Goal: Task Accomplishment & Management: Use online tool/utility

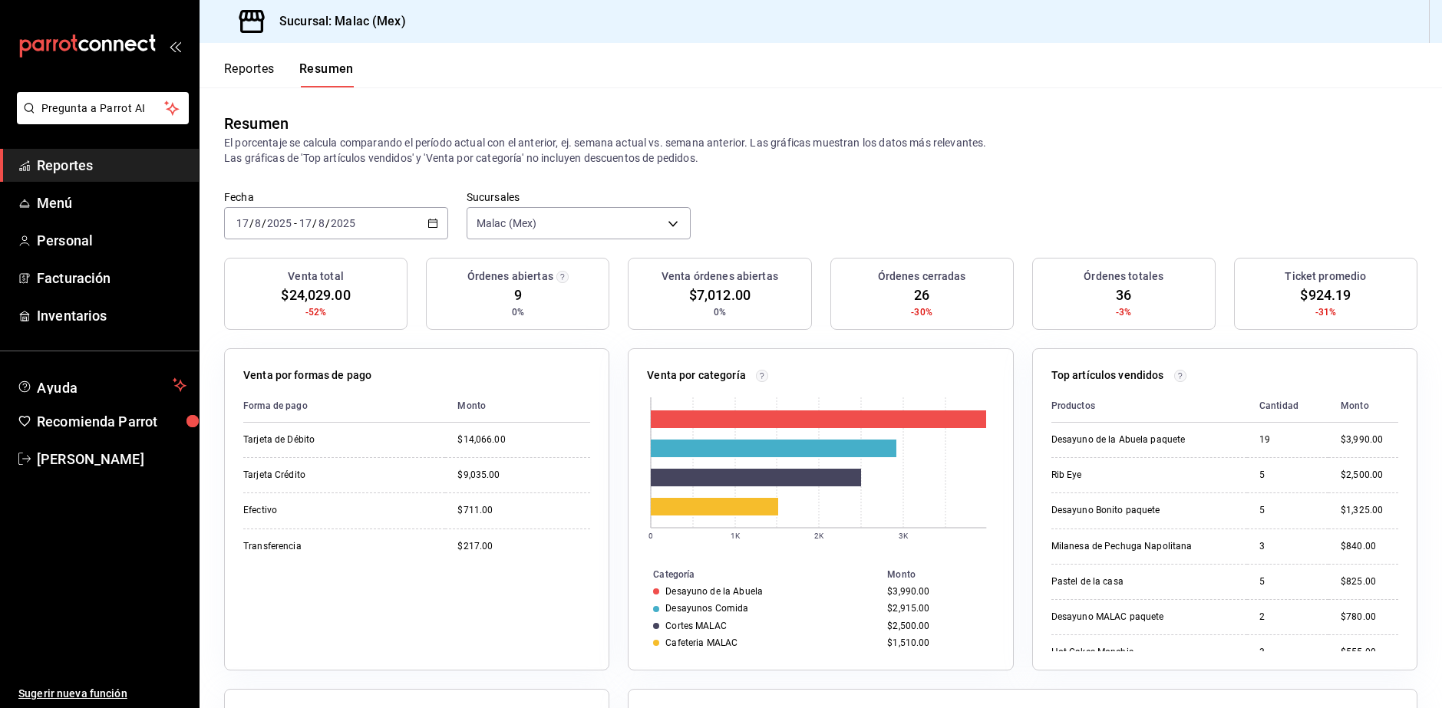
click at [88, 163] on span "Reportes" at bounding box center [112, 165] width 150 height 21
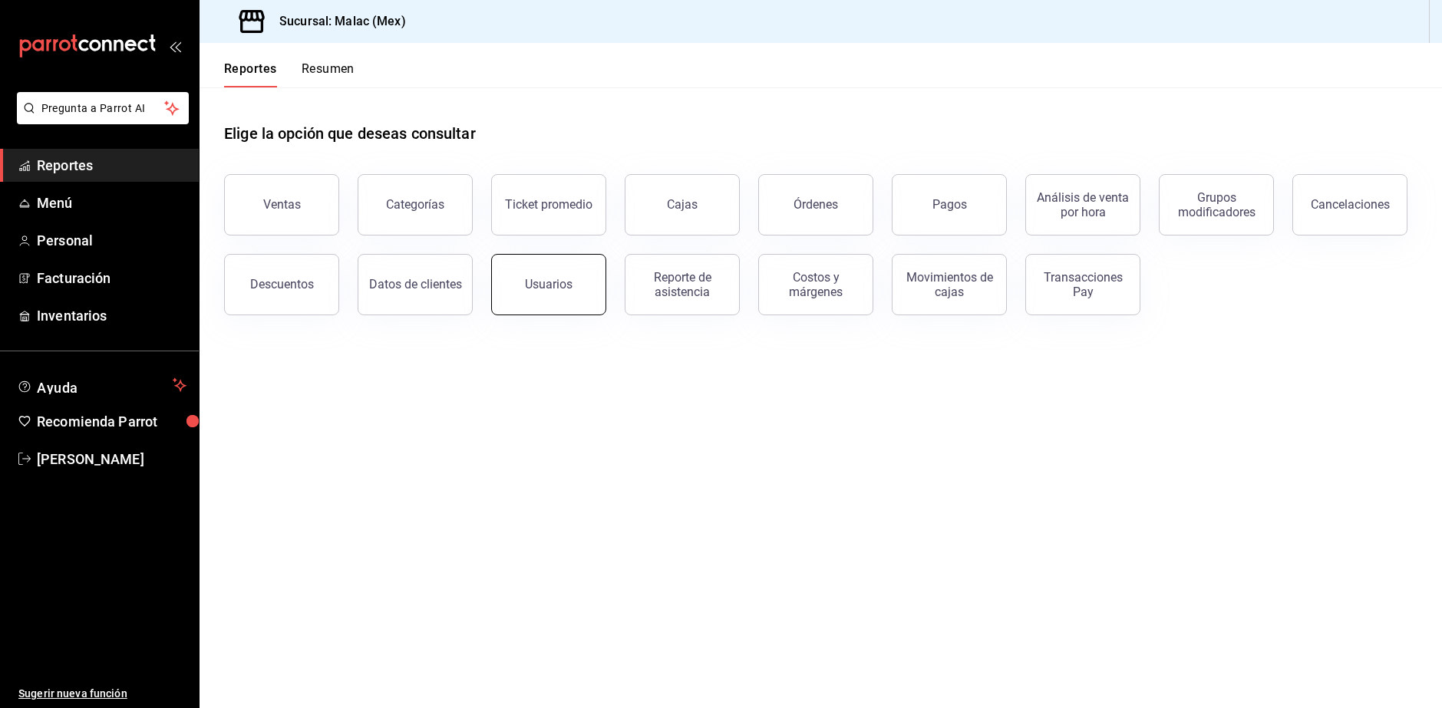
click at [563, 282] on div "Usuarios" at bounding box center [549, 284] width 48 height 15
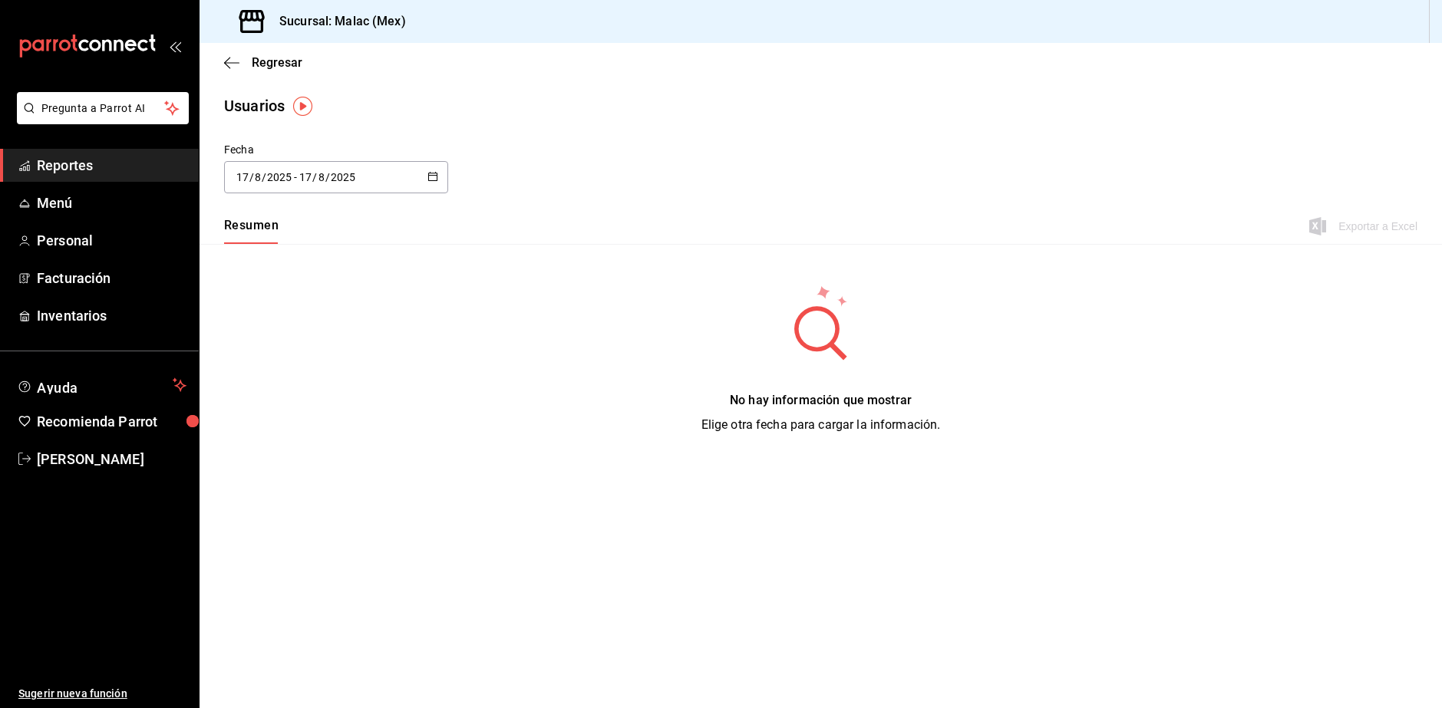
click at [427, 175] on icon "button" at bounding box center [432, 176] width 11 height 11
click at [315, 331] on li "Mes actual" at bounding box center [296, 329] width 145 height 35
type input "2025-08-01"
type input "1"
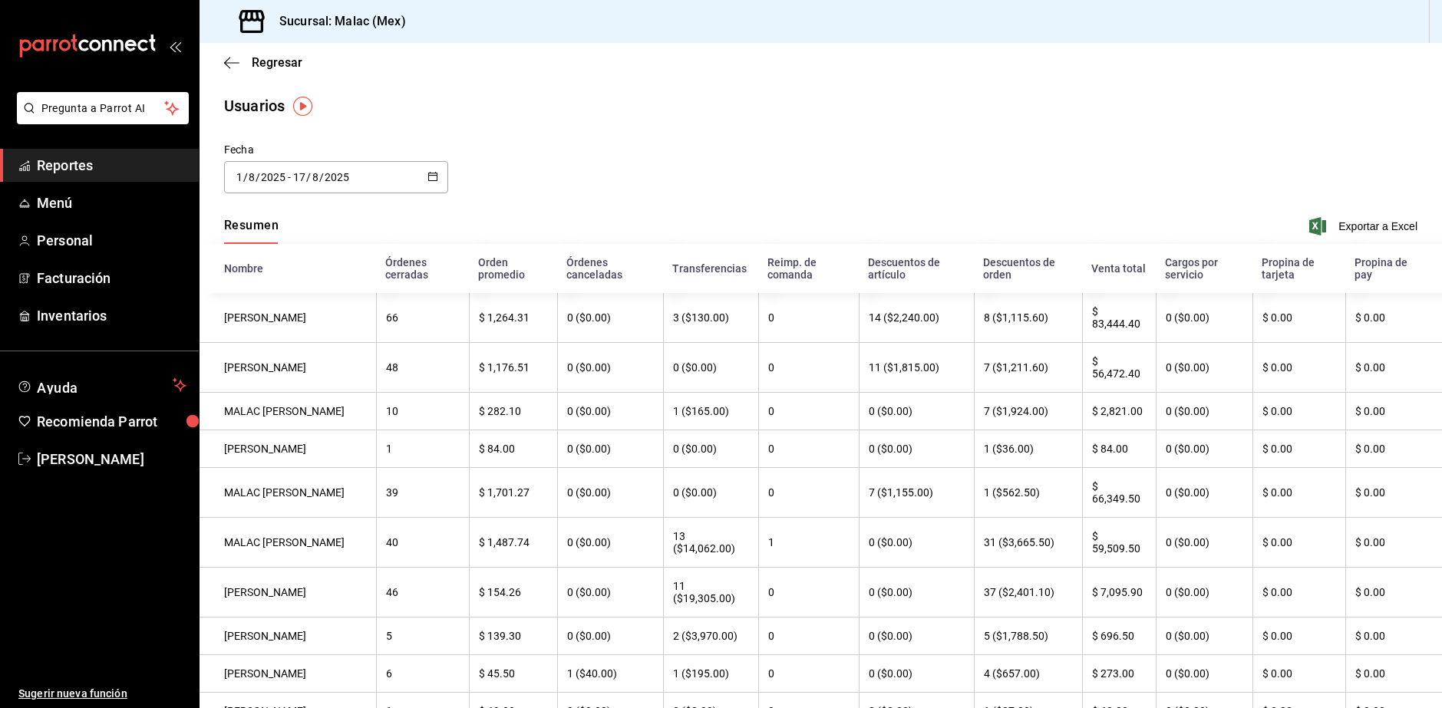
click at [1129, 332] on th "$ 83,444.40" at bounding box center [1119, 318] width 74 height 50
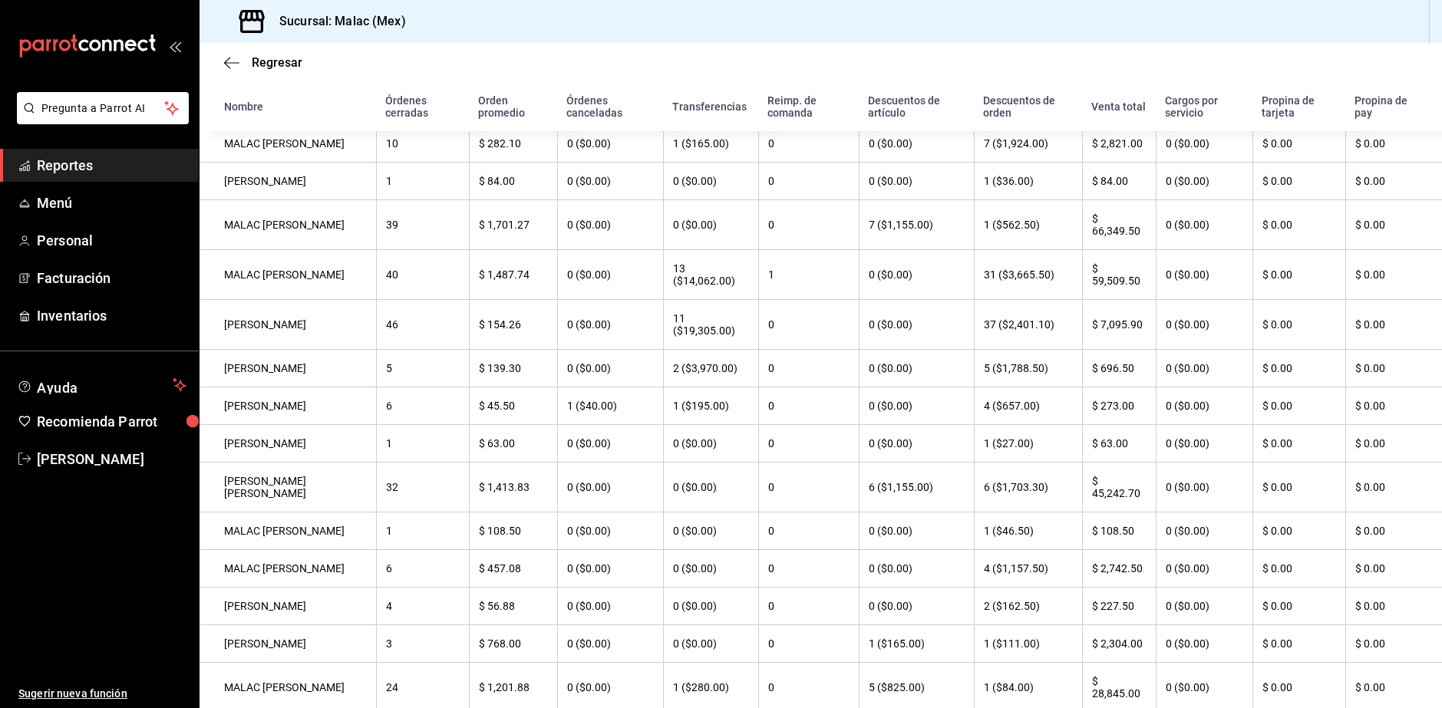
scroll to position [265, 0]
click at [1107, 238] on th "$ 66,349.50" at bounding box center [1119, 228] width 74 height 50
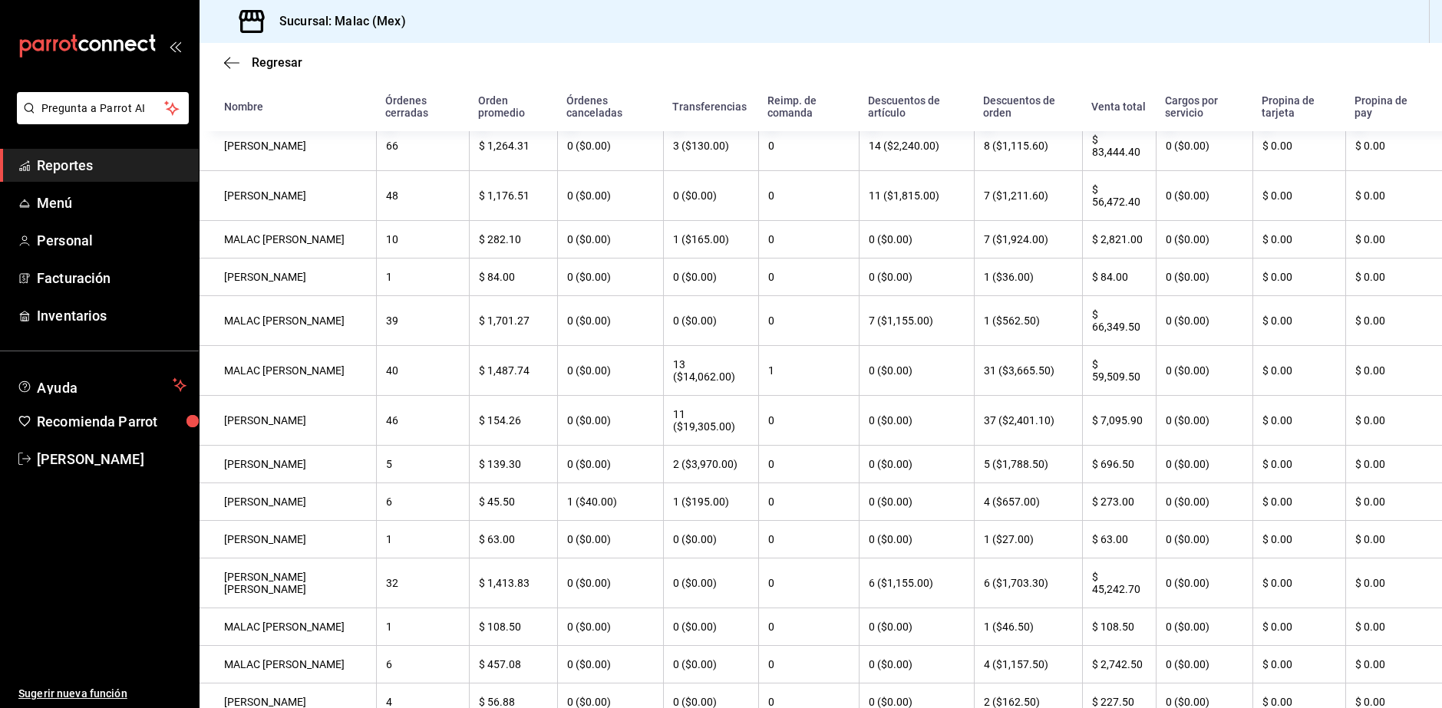
scroll to position [35, 0]
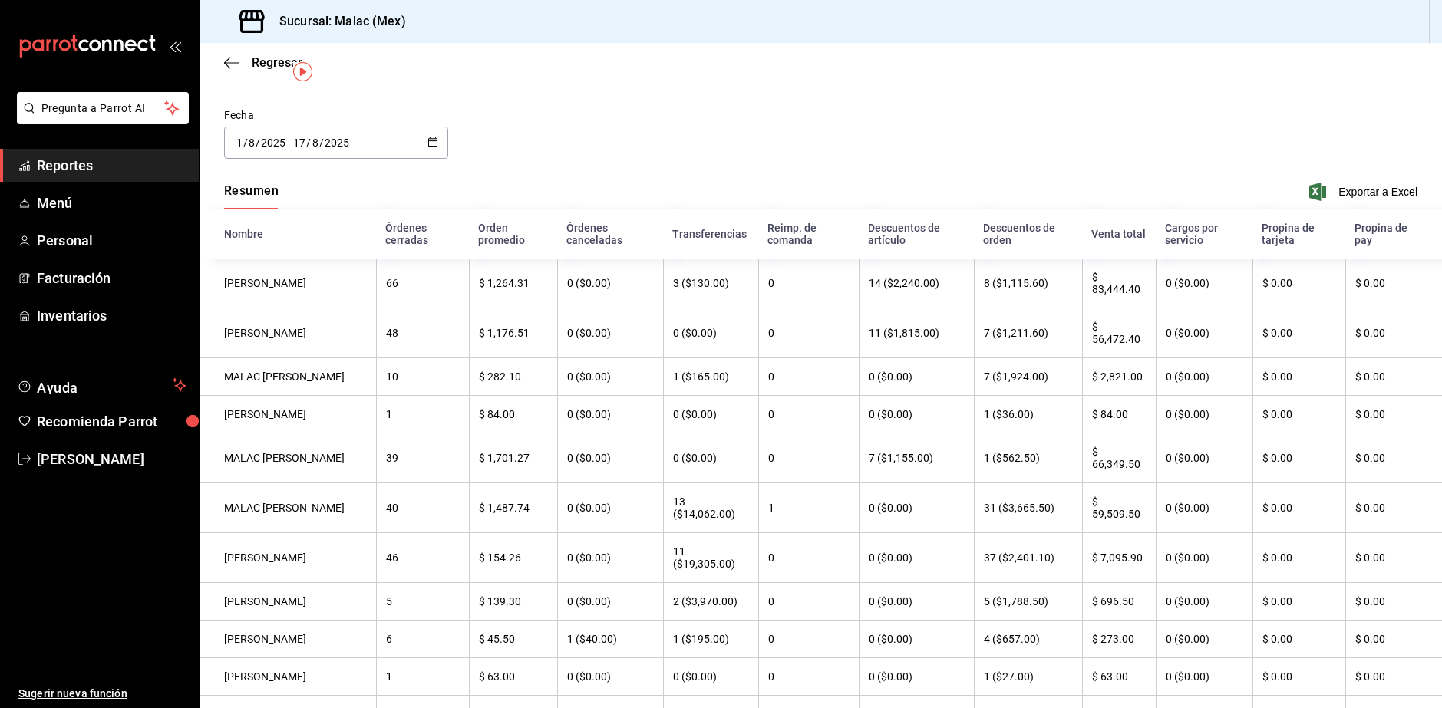
click at [80, 169] on span "Reportes" at bounding box center [112, 165] width 150 height 21
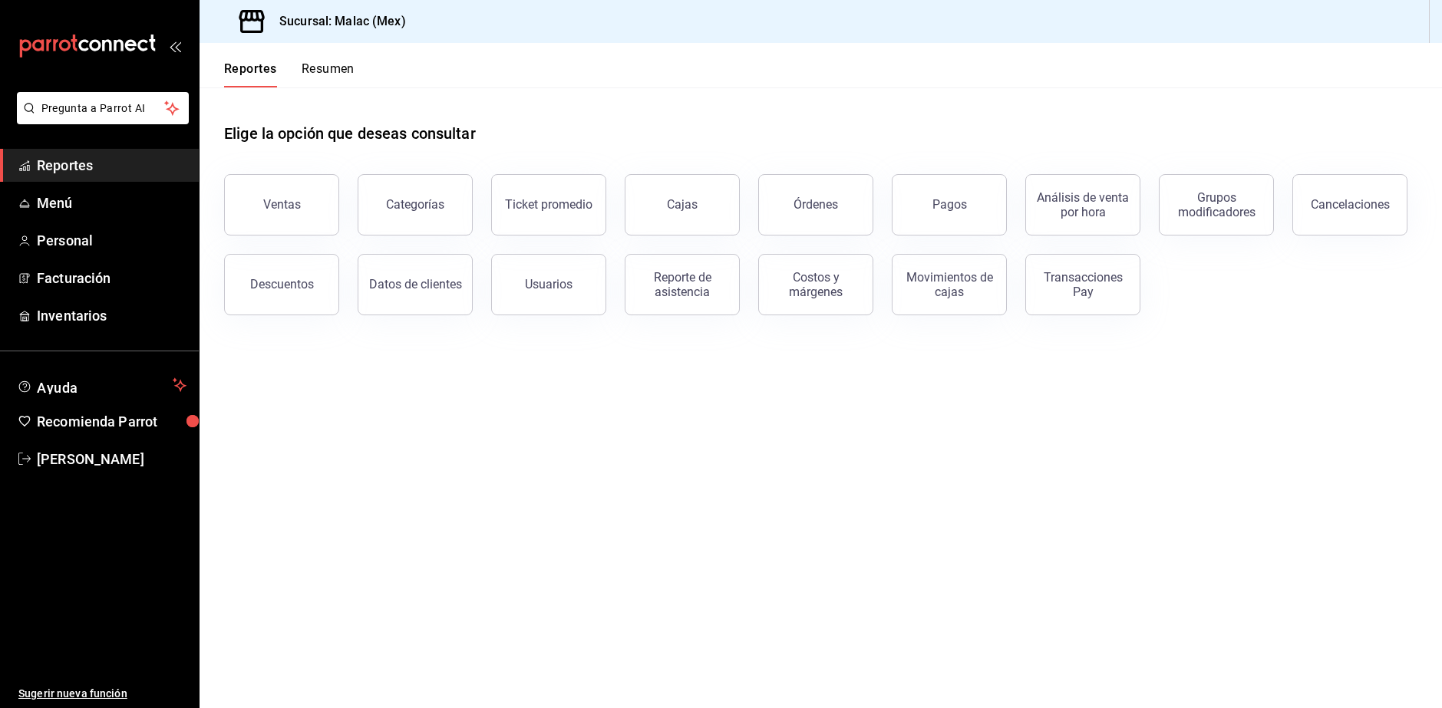
click at [324, 71] on button "Resumen" at bounding box center [328, 74] width 53 height 26
